Goal: Transaction & Acquisition: Book appointment/travel/reservation

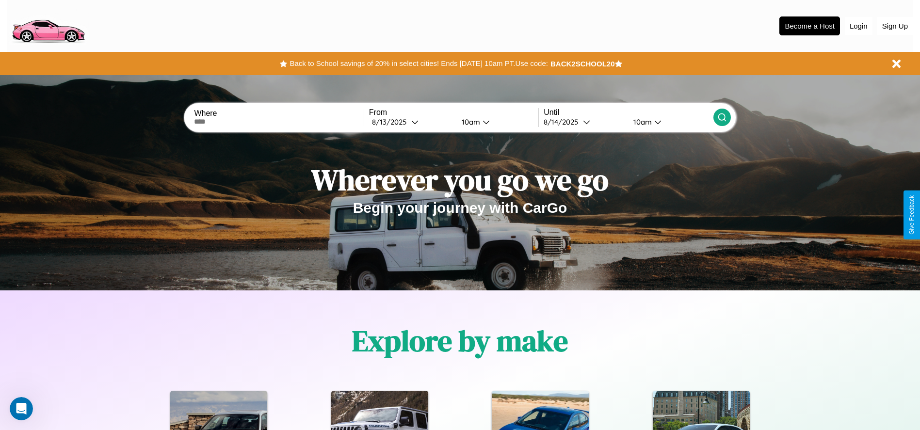
scroll to position [1391, 0]
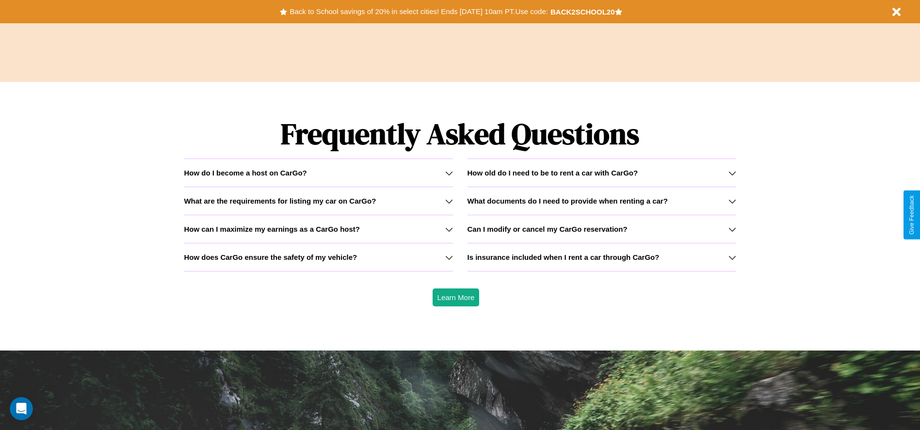
click at [732, 257] on icon at bounding box center [732, 258] width 8 height 8
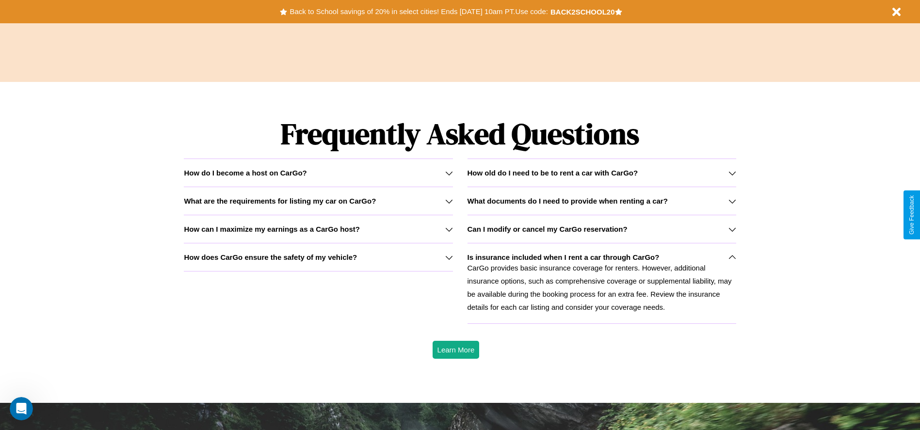
click at [601, 229] on h3 "Can I modify or cancel my CarGo reservation?" at bounding box center [547, 229] width 160 height 8
click at [449, 229] on icon at bounding box center [449, 229] width 8 height 8
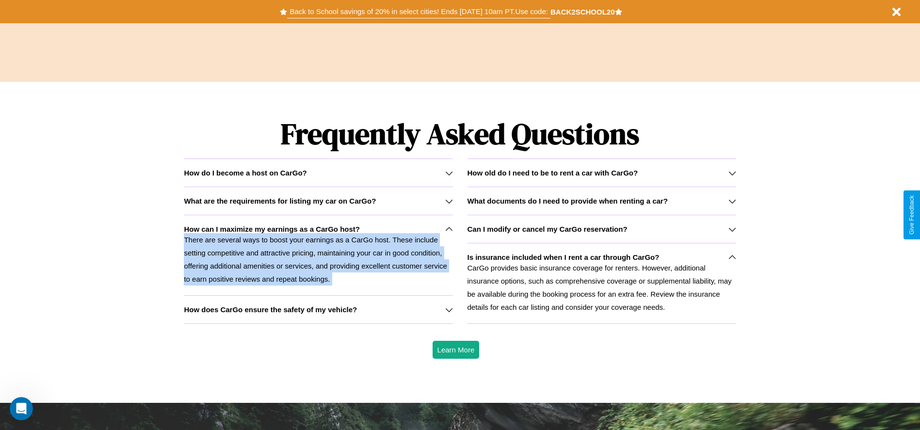
click at [418, 12] on button "Back to School savings of 20% in select cities! Ends [DATE] 10am PT. Use code:" at bounding box center [418, 12] width 263 height 14
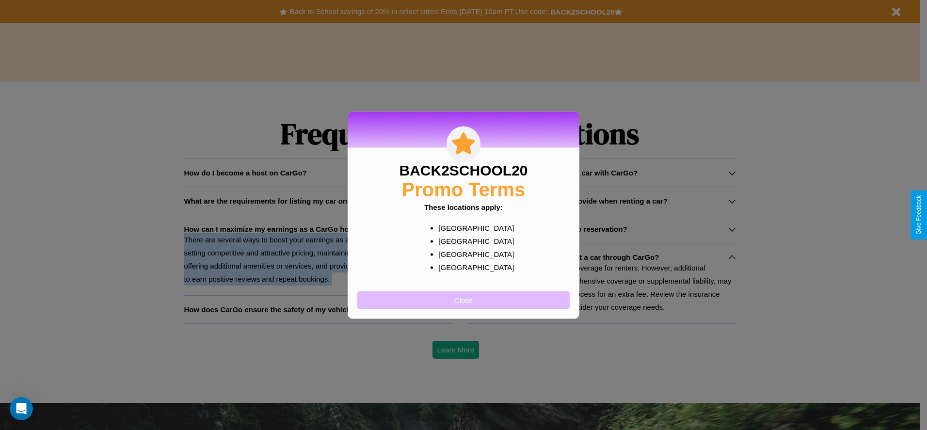
click at [464, 300] on button "Close" at bounding box center [463, 300] width 212 height 18
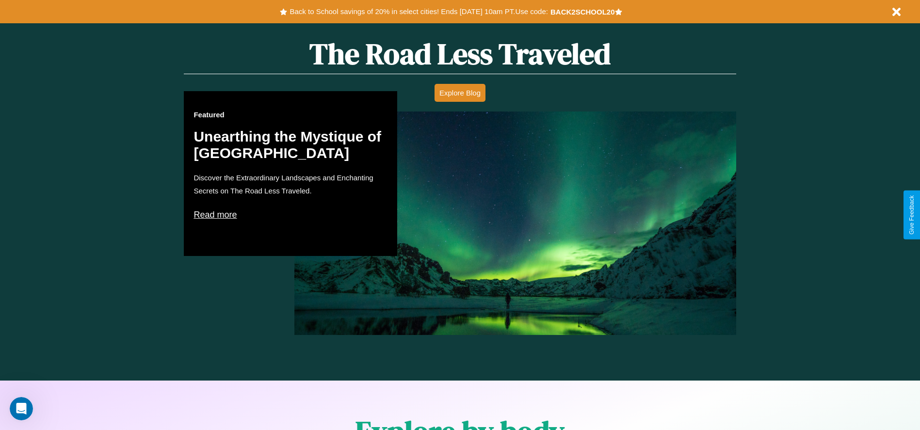
scroll to position [554, 0]
click at [290, 215] on p "Read more" at bounding box center [290, 216] width 194 height 16
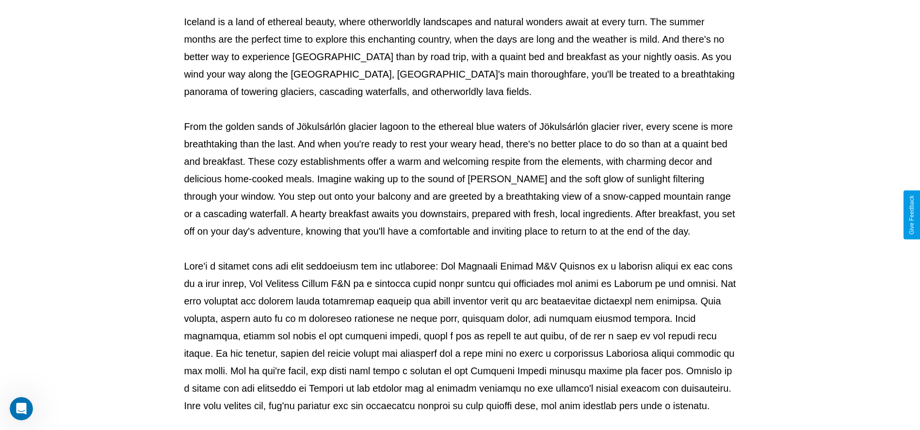
scroll to position [321, 0]
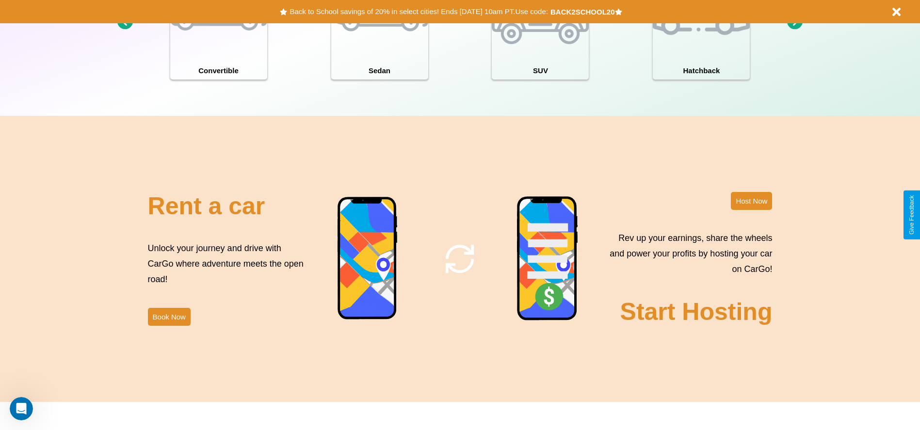
scroll to position [1173, 0]
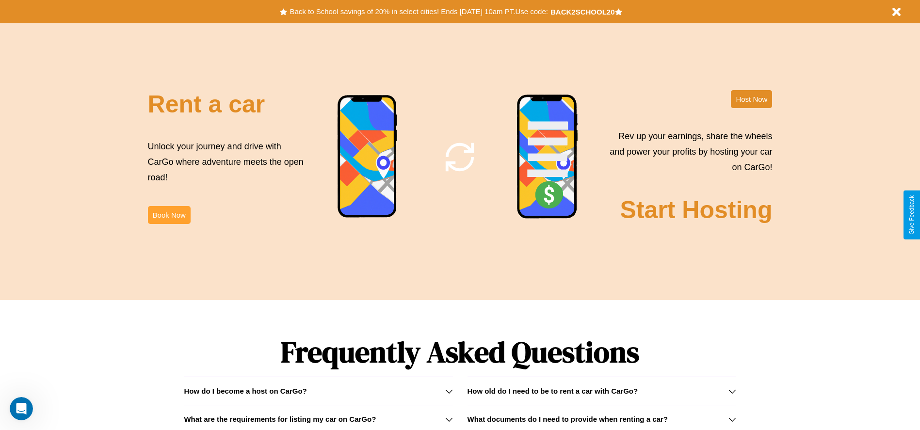
click at [169, 215] on button "Book Now" at bounding box center [169, 215] width 43 height 18
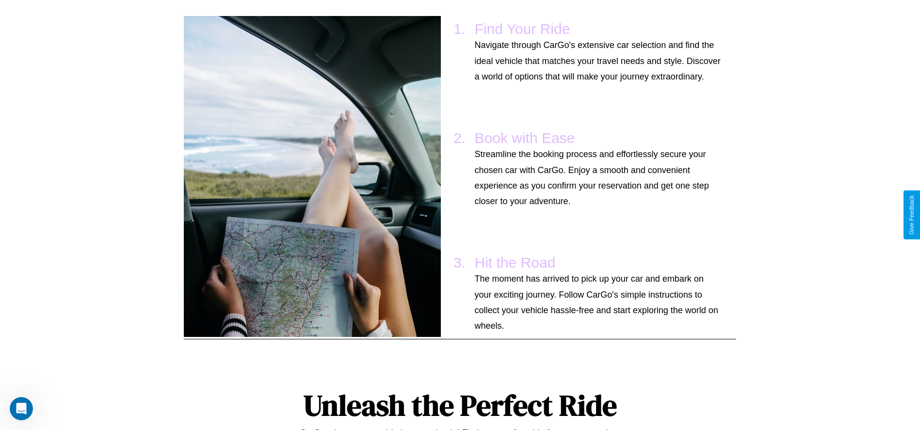
scroll to position [21, 0]
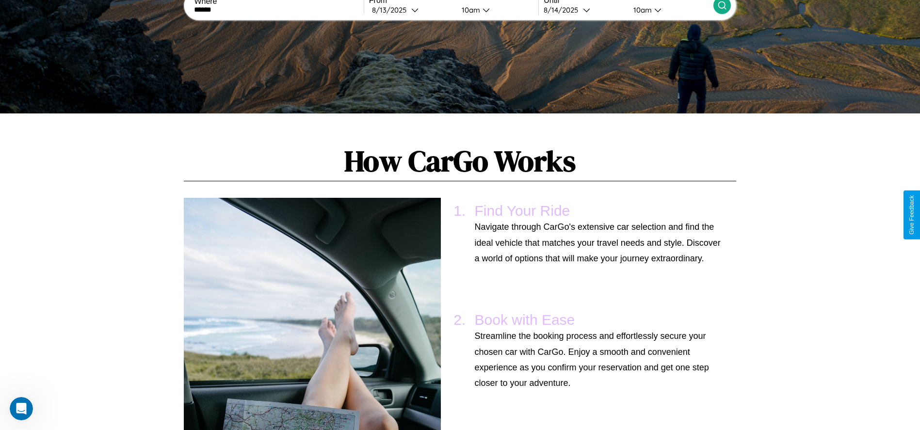
type input "******"
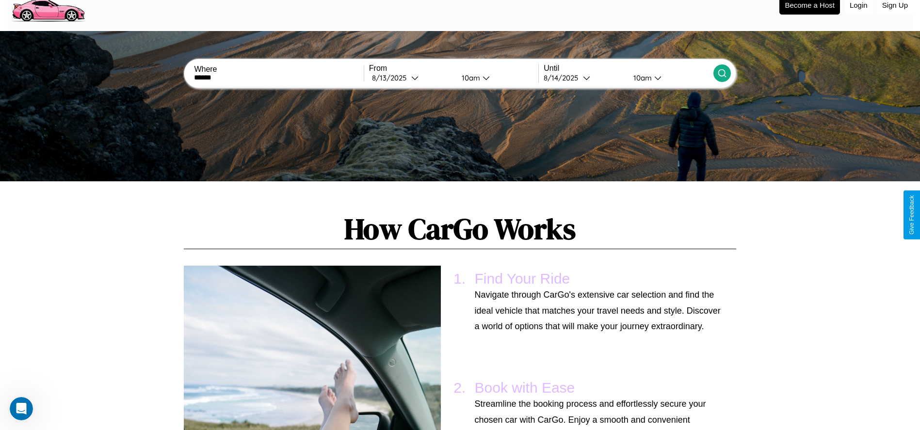
click at [722, 73] on icon at bounding box center [722, 73] width 10 height 10
